Goal: Check status: Check status

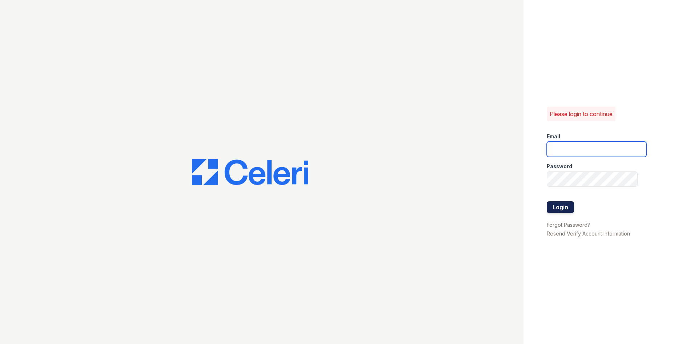
type input "[EMAIL_ADDRESS][DOMAIN_NAME]"
click at [562, 208] on button "Login" at bounding box center [560, 207] width 27 height 12
